Goal: Task Accomplishment & Management: Complete application form

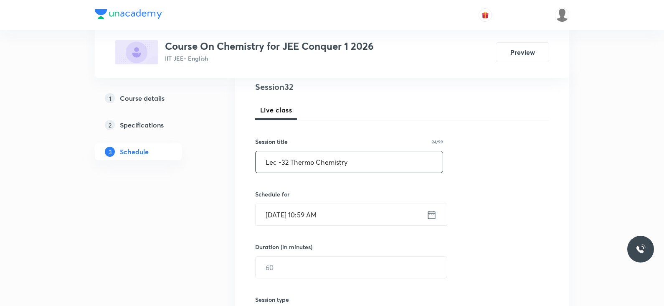
scroll to position [102, 0]
drag, startPoint x: 351, startPoint y: 155, endPoint x: 283, endPoint y: 160, distance: 68.7
click at [283, 160] on input "Lec -32 Thermo Chemistry" at bounding box center [349, 159] width 187 height 21
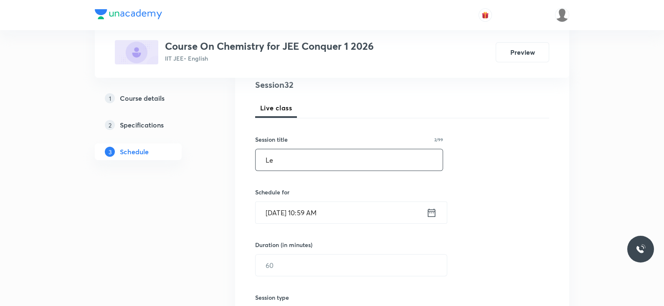
type input "L"
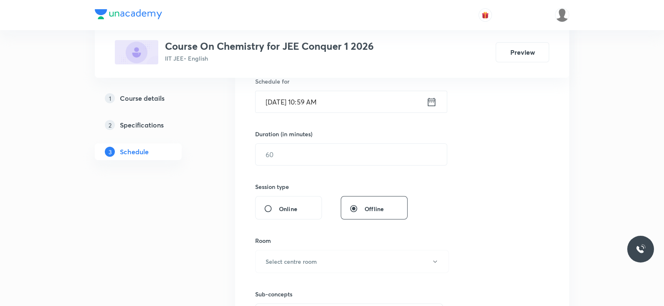
scroll to position [213, 0]
type input "Isomerism"
click at [432, 102] on icon at bounding box center [431, 102] width 10 height 12
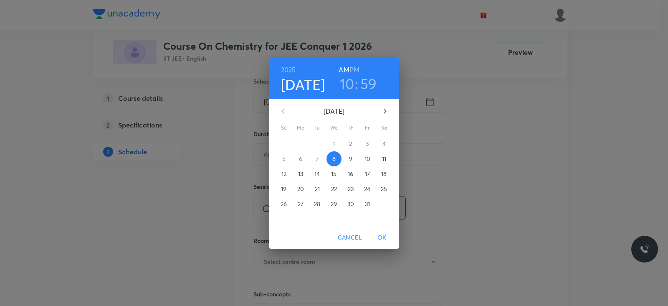
click at [345, 84] on h3 "10" at bounding box center [347, 84] width 15 height 18
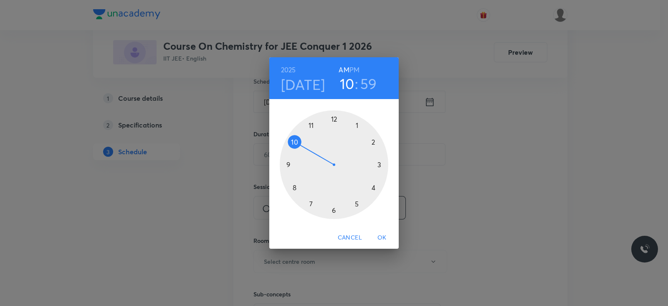
click at [312, 135] on div at bounding box center [334, 164] width 109 height 109
click at [290, 164] on div at bounding box center [334, 164] width 109 height 109
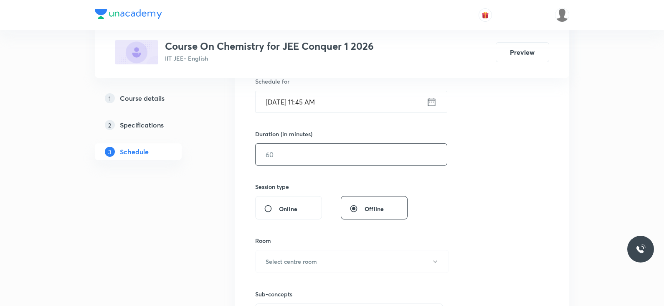
click at [293, 153] on input "text" at bounding box center [351, 154] width 191 height 21
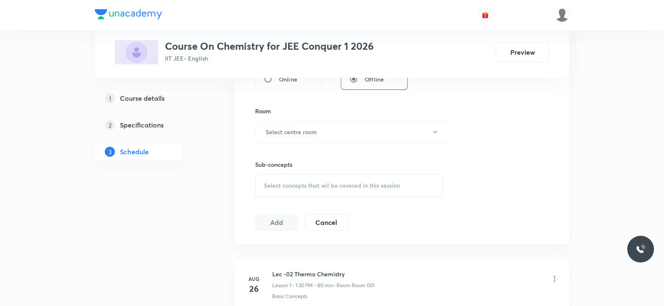
scroll to position [342, 0]
type input "65"
click at [274, 122] on button "Select centre room" at bounding box center [352, 131] width 194 height 23
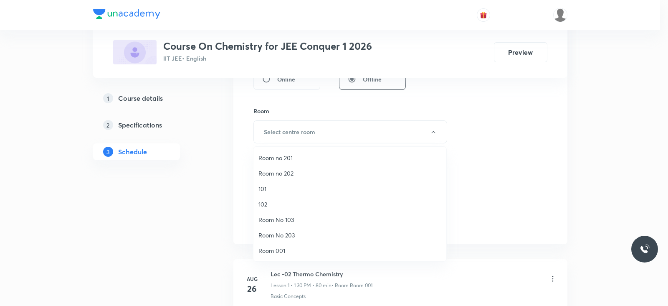
click at [288, 250] on span "Room 001" at bounding box center [350, 250] width 183 height 9
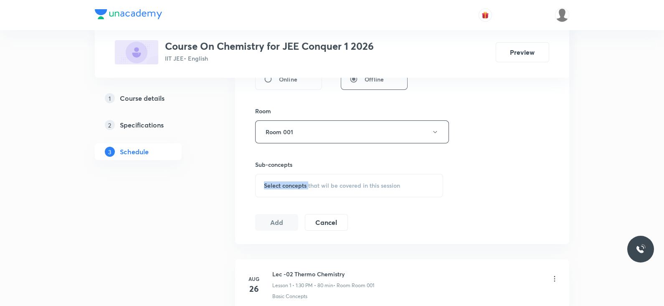
click at [309, 169] on div "Sub-concepts Select concepts that wil be covered in this session" at bounding box center [349, 178] width 188 height 37
click at [301, 179] on div "Select concepts that wil be covered in this session" at bounding box center [349, 185] width 188 height 23
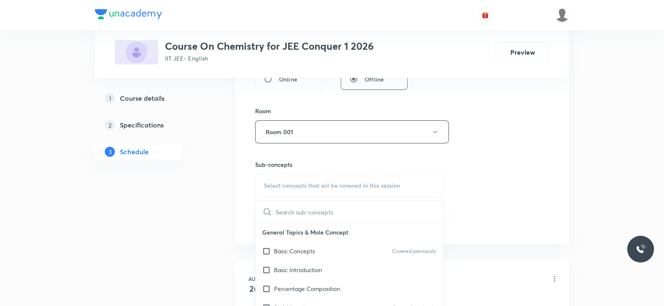
scroll to position [393, 0]
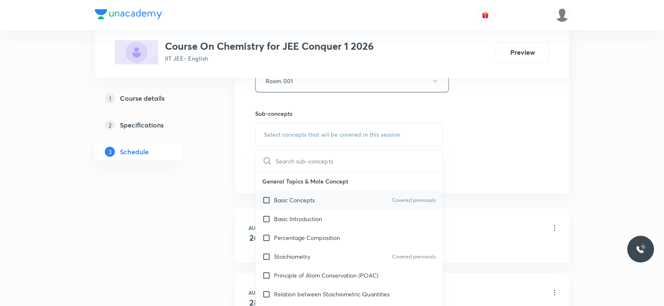
click at [320, 203] on div "Basic Concepts Covered previously" at bounding box center [349, 199] width 187 height 19
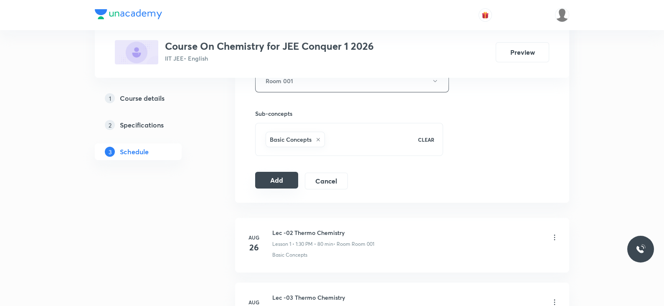
click at [274, 179] on button "Add" at bounding box center [276, 180] width 43 height 17
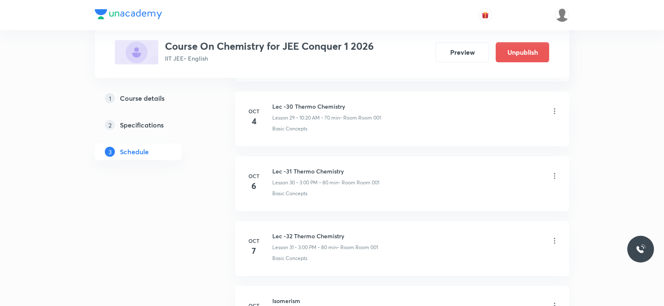
scroll to position [2047, 0]
